Goal: Find contact information: Find contact information

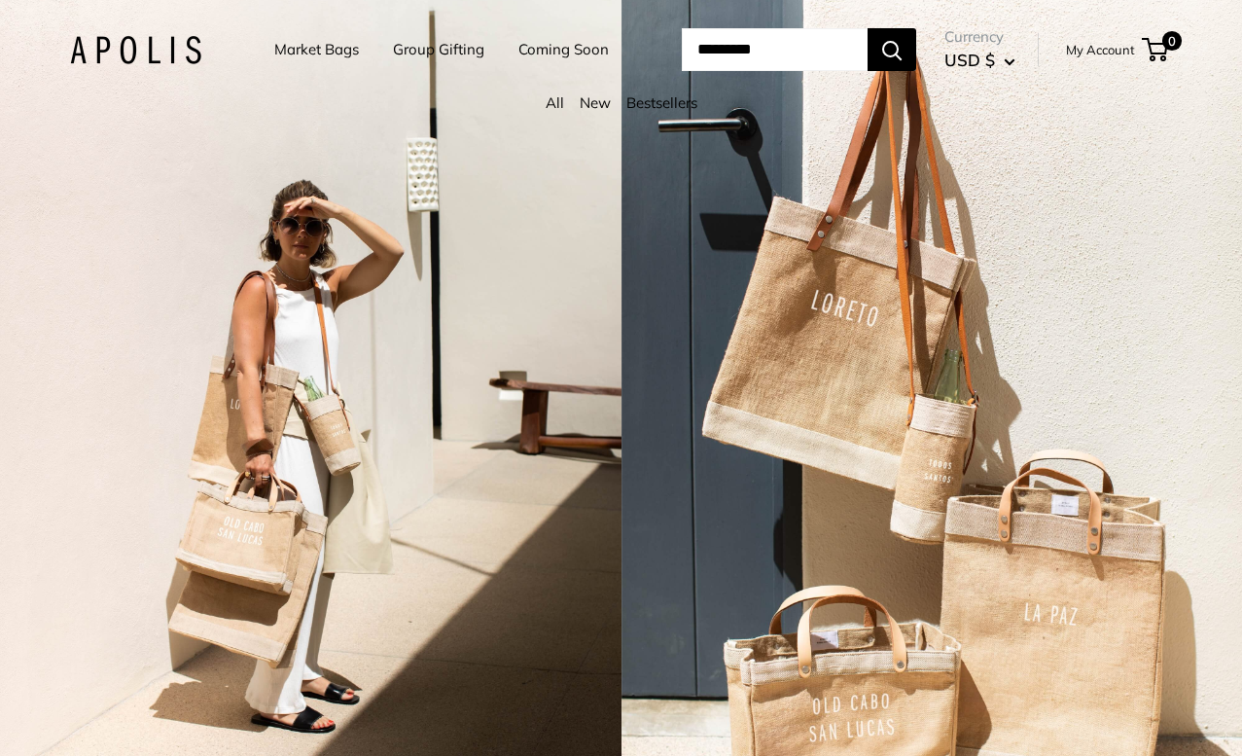
click at [1093, 46] on link "My Account" at bounding box center [1100, 49] width 69 height 23
click at [1119, 46] on link "My Account" at bounding box center [1100, 49] width 69 height 23
click at [161, 41] on img at bounding box center [135, 50] width 131 height 28
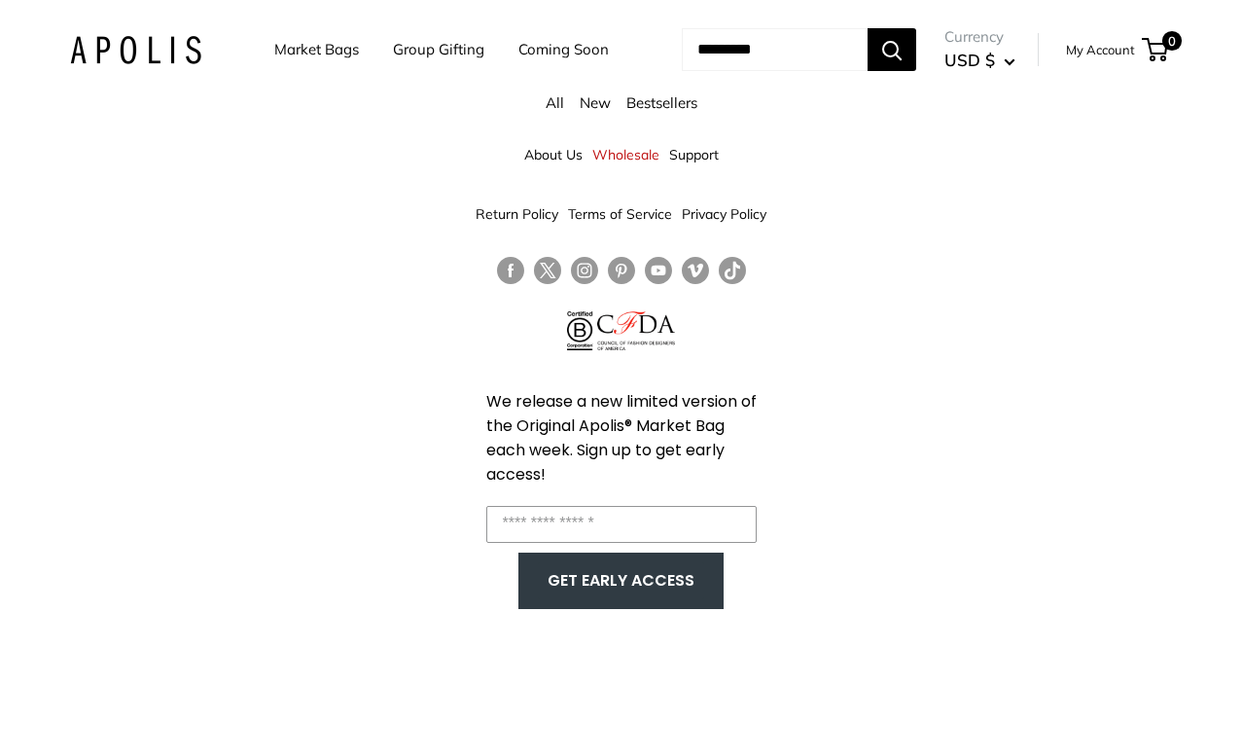
click at [704, 156] on link "Support" at bounding box center [694, 154] width 50 height 35
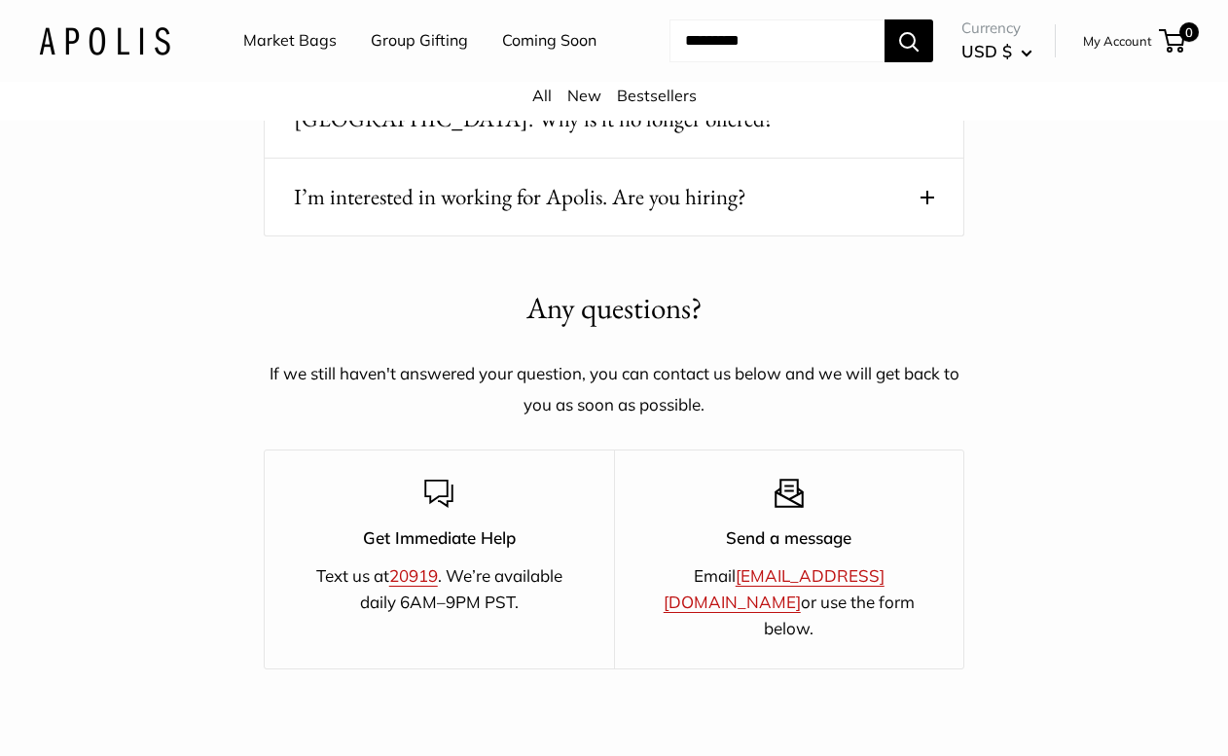
scroll to position [3129, 0]
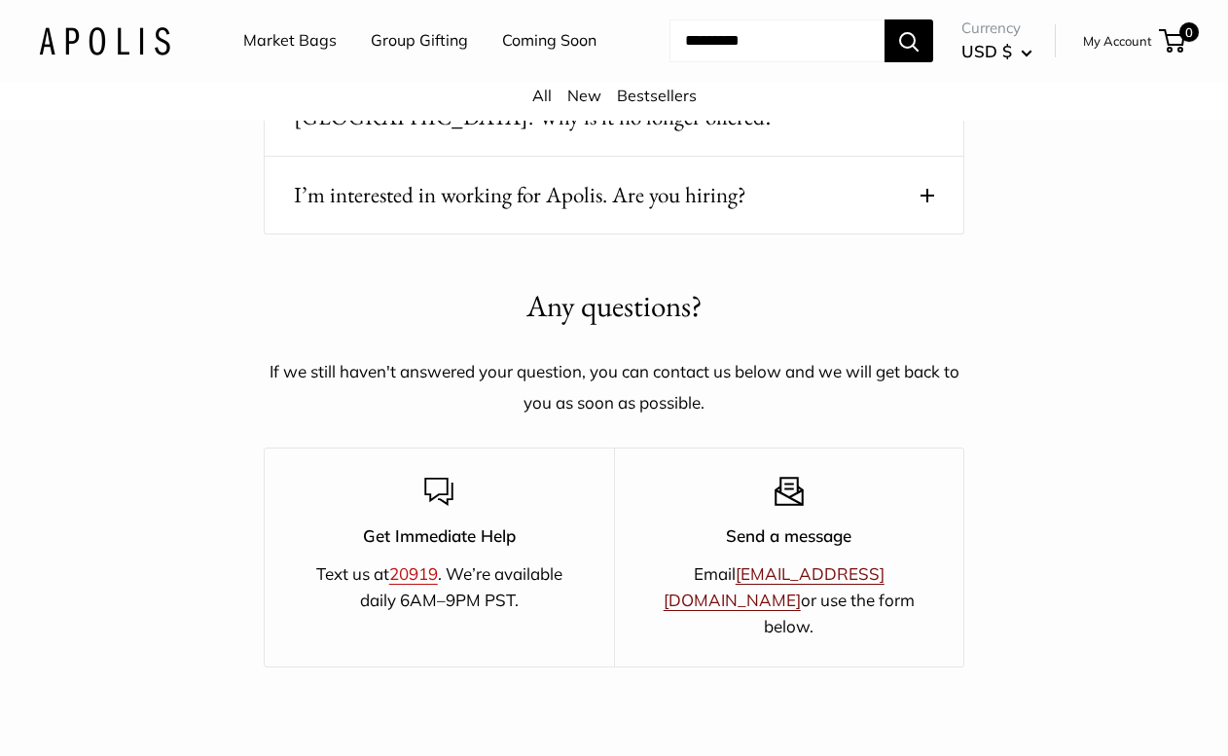
click at [829, 576] on link "[EMAIL_ADDRESS][DOMAIN_NAME]" at bounding box center [773, 586] width 221 height 47
drag, startPoint x: 878, startPoint y: 576, endPoint x: 678, endPoint y: 581, distance: 200.4
click at [678, 581] on p "Email [EMAIL_ADDRESS][DOMAIN_NAME] or use the form below." at bounding box center [789, 600] width 281 height 80
click at [922, 548] on p "Send a message" at bounding box center [789, 535] width 281 height 26
drag, startPoint x: 877, startPoint y: 578, endPoint x: 696, endPoint y: 583, distance: 182.0
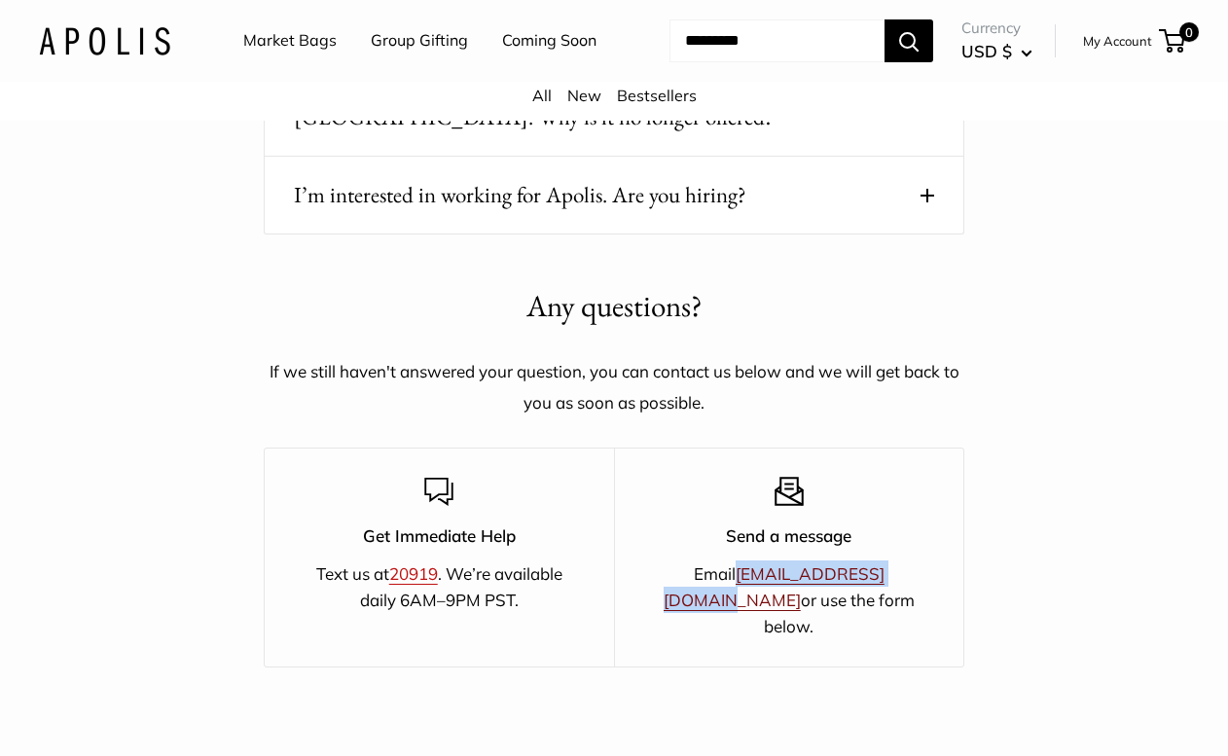
click at [696, 583] on p "Email [EMAIL_ADDRESS][DOMAIN_NAME] or use the form below." at bounding box center [789, 600] width 281 height 80
copy link "[EMAIL_ADDRESS][DOMAIN_NAME]"
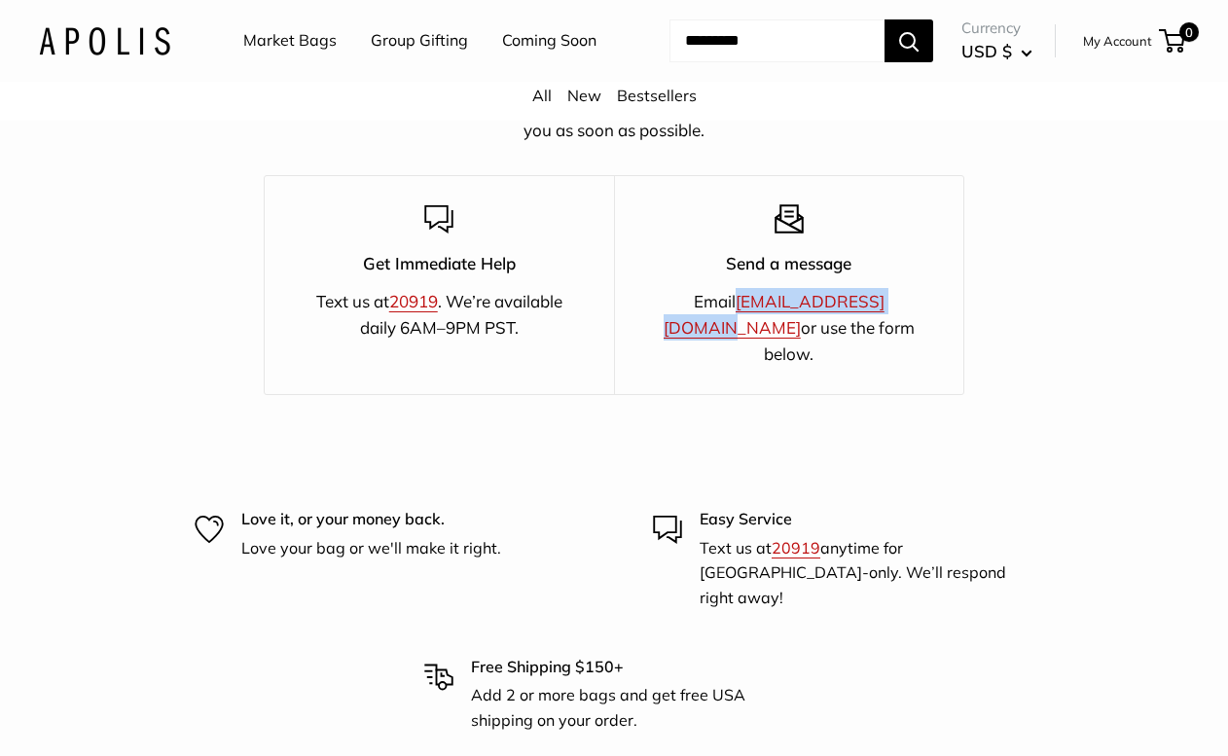
scroll to position [3760, 0]
